Goal: Task Accomplishment & Management: Manage account settings

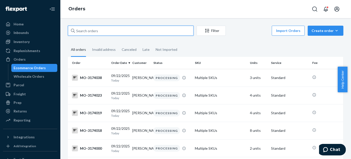
click at [119, 33] on input "text" at bounding box center [131, 31] width 126 height 10
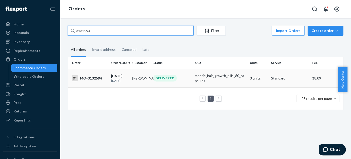
type input "3132594"
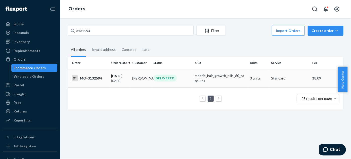
click at [187, 79] on div "DELIVERED" at bounding box center [171, 78] width 39 height 7
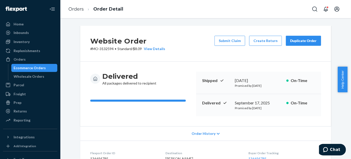
click at [107, 49] on p "# MO-3132594 • Standard / $8.09 View Details" at bounding box center [127, 48] width 75 height 5
copy p "3132594"
click at [252, 40] on button "Create Return" at bounding box center [265, 41] width 33 height 10
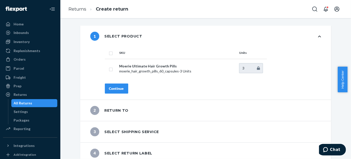
click at [111, 51] on th at bounding box center [111, 53] width 13 height 12
click at [110, 52] on input "checkbox" at bounding box center [111, 52] width 4 height 5
checkbox input "true"
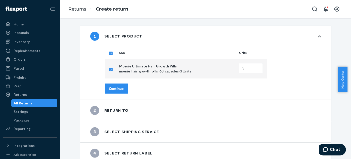
click at [110, 89] on div "Continue" at bounding box center [116, 88] width 15 height 5
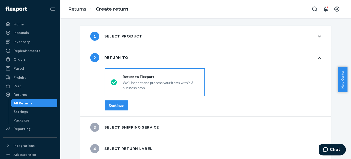
click at [114, 99] on div "destinationsRadioGroup Return to Flexport We'll inspect and process your items …" at bounding box center [213, 91] width 236 height 50
click at [116, 104] on div "Continue" at bounding box center [116, 105] width 15 height 5
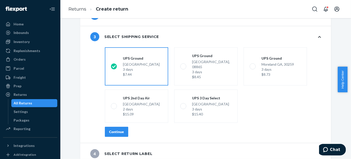
click at [118, 129] on div "Continue" at bounding box center [116, 131] width 15 height 5
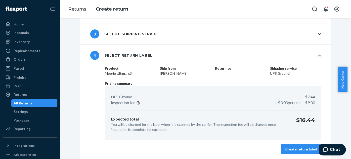
scroll to position [46, 0]
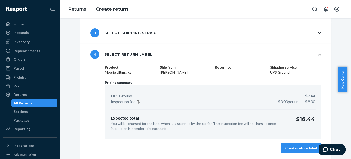
click at [307, 153] on div "Product Moerie Ultim... x3 Ship from Nicole Bell Return to Shipping service UPS…" at bounding box center [213, 112] width 236 height 94
drag, startPoint x: 297, startPoint y: 149, endPoint x: 276, endPoint y: 127, distance: 30.6
click at [297, 150] on div "Create return label" at bounding box center [300, 147] width 31 height 5
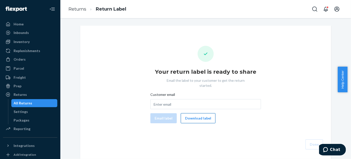
click at [186, 117] on button "Download label" at bounding box center [198, 118] width 35 height 10
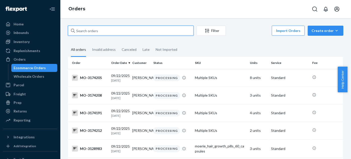
click at [108, 29] on input "text" at bounding box center [131, 31] width 126 height 10
paste input "3102103"
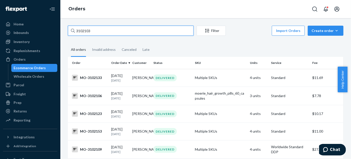
click at [89, 33] on input "3102103" at bounding box center [131, 31] width 126 height 10
click at [82, 32] on input "3102103" at bounding box center [131, 31] width 126 height 10
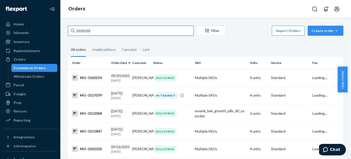
click at [100, 29] on input "3102103" at bounding box center [131, 31] width 126 height 10
click at [103, 30] on input "3102103" at bounding box center [131, 31] width 126 height 10
click at [110, 29] on input "3102103" at bounding box center [131, 31] width 126 height 10
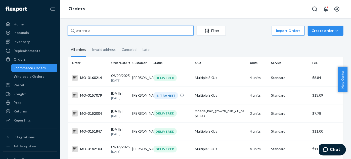
click at [110, 29] on input "3102103" at bounding box center [131, 31] width 126 height 10
paste input "[PERSON_NAME]"
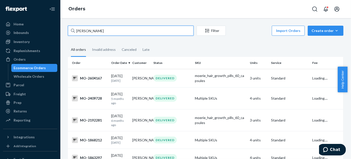
drag, startPoint x: 81, startPoint y: 31, endPoint x: 84, endPoint y: 34, distance: 3.6
click at [82, 31] on input "[PERSON_NAME]" at bounding box center [131, 31] width 126 height 10
type input "[PERSON_NAME]"
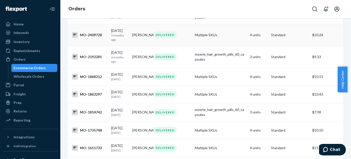
scroll to position [137, 0]
